Goal: Information Seeking & Learning: Compare options

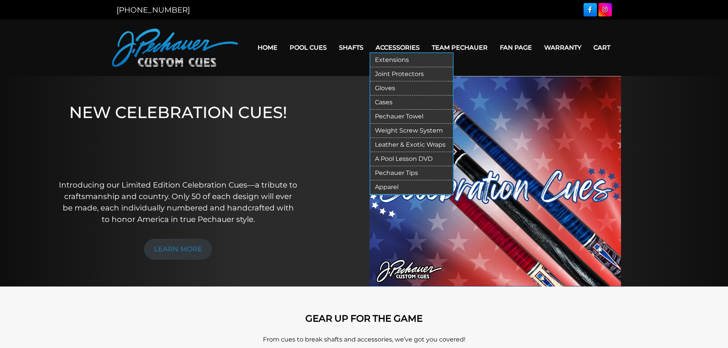
click at [387, 100] on link "Cases" at bounding box center [411, 103] width 83 height 14
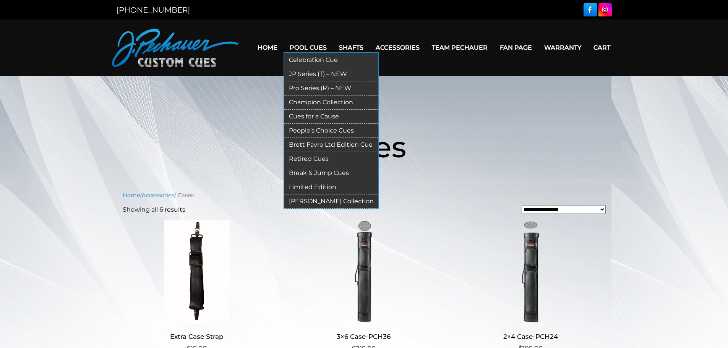
click at [327, 173] on link "Break & Jump Cues" at bounding box center [331, 173] width 94 height 14
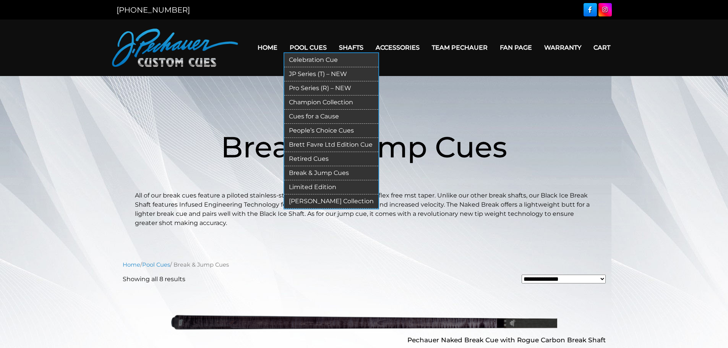
click at [312, 86] on link "Pro Series (R) – NEW" at bounding box center [331, 88] width 94 height 14
click at [309, 75] on link "JP Series (T) – NEW" at bounding box center [331, 74] width 94 height 14
